Goal: Task Accomplishment & Management: Manage account settings

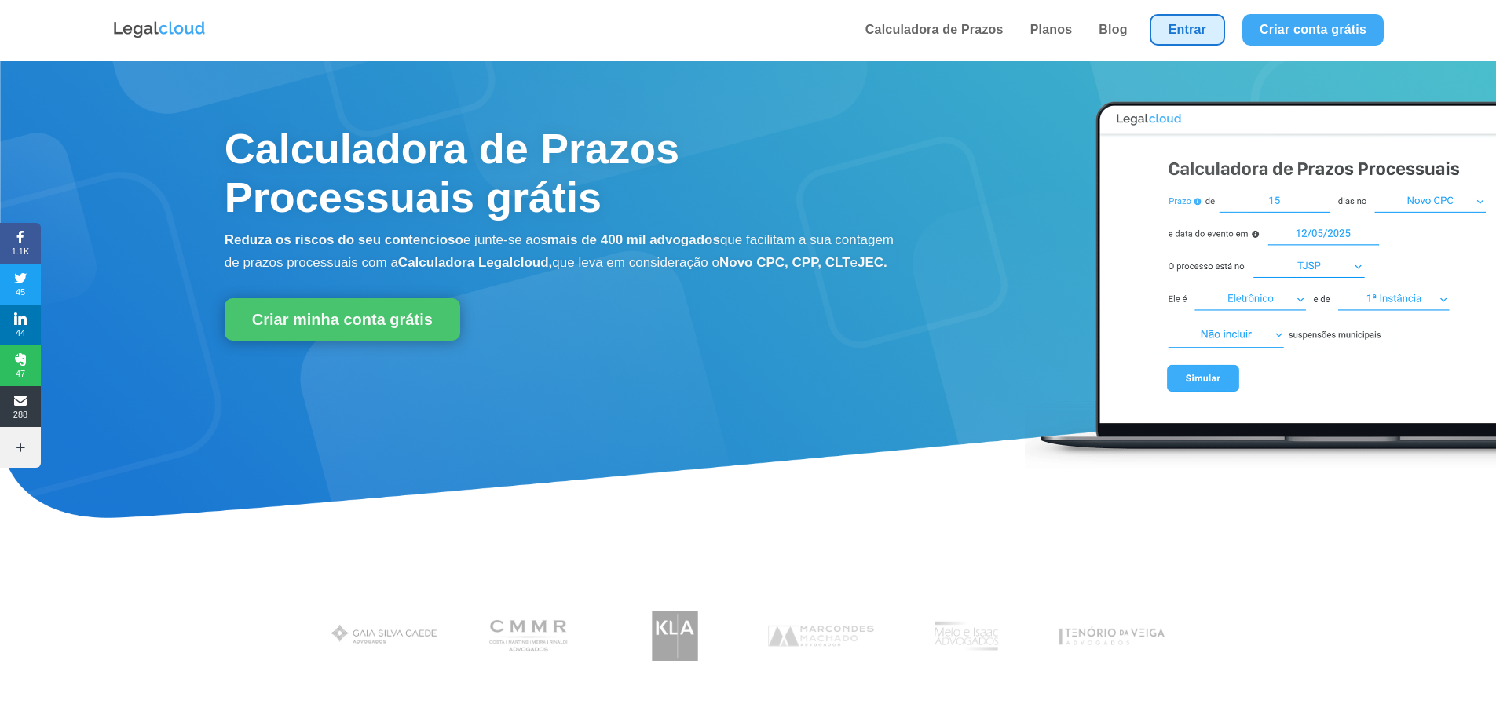
click at [1209, 33] on link "Entrar" at bounding box center [1187, 29] width 75 height 31
click at [1189, 32] on link "Entrar" at bounding box center [1187, 29] width 75 height 31
click at [1163, 18] on link "Entrar" at bounding box center [1187, 29] width 75 height 31
click at [1189, 24] on link "Entrar" at bounding box center [1187, 29] width 75 height 31
